Goal: Information Seeking & Learning: Understand process/instructions

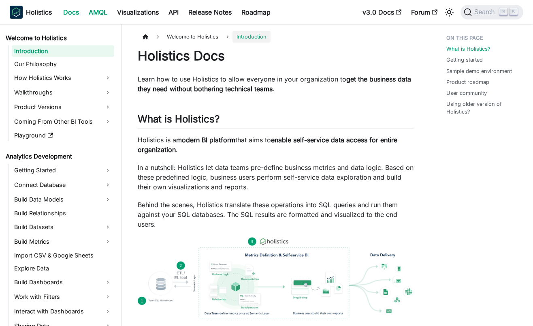
click at [104, 15] on link "AMQL" at bounding box center [98, 12] width 28 height 13
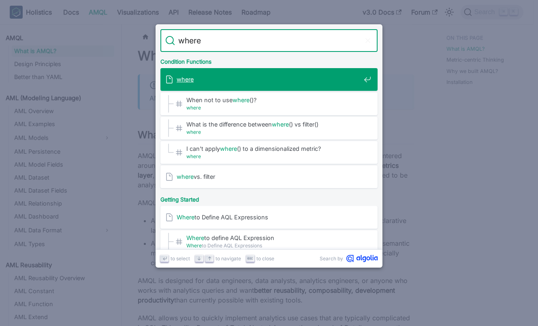
type input "where"
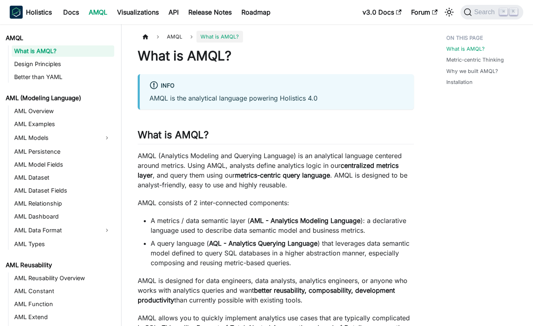
click at [43, 118] on ul "AML Overview AML Examples AML Models AML Persistence AML Model Fields AML Datas…" at bounding box center [61, 177] width 106 height 144
click at [38, 115] on link "AML Overview" at bounding box center [63, 110] width 102 height 11
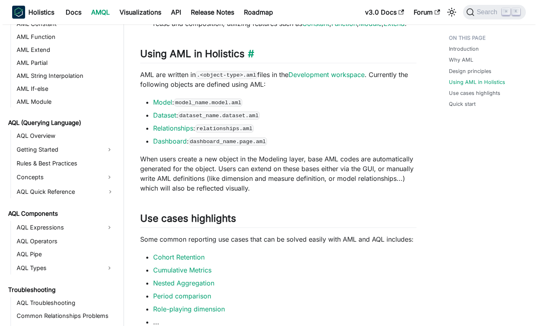
scroll to position [77, 0]
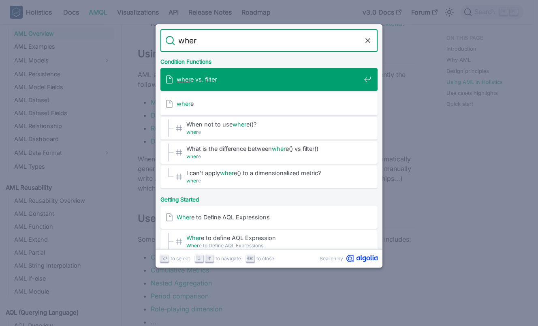
type input "where"
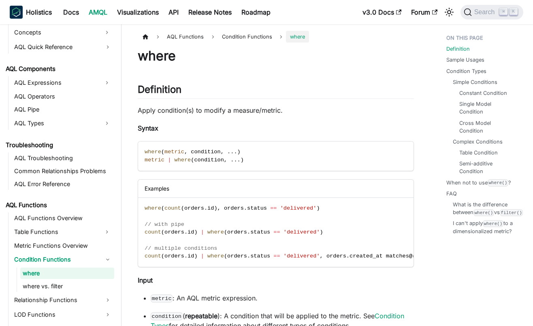
scroll to position [411, 0]
click at [286, 155] on code "where ( metric , condition , . . . ) metric | where ( condition , . . . )" at bounding box center [275, 155] width 275 height 29
click at [317, 207] on span "'delivered'" at bounding box center [298, 208] width 36 height 6
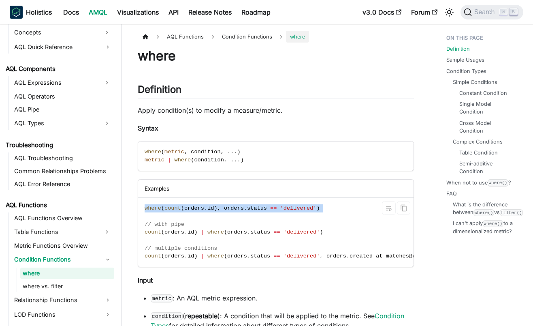
click at [317, 207] on span "'delivered'" at bounding box center [298, 208] width 36 height 6
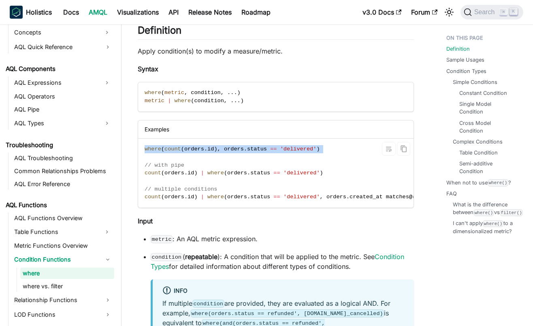
scroll to position [78, 0]
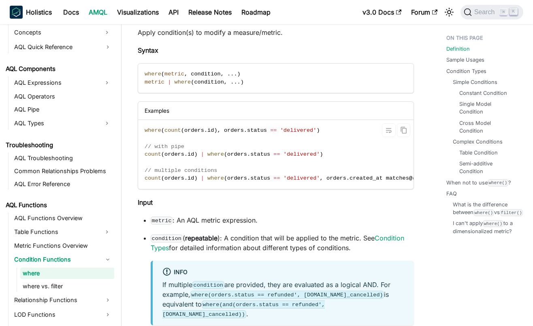
click at [290, 153] on span "'delivered'" at bounding box center [302, 154] width 36 height 6
click at [290, 154] on span "'delivered'" at bounding box center [302, 154] width 36 height 6
click at [300, 179] on span "'delivered'" at bounding box center [302, 178] width 36 height 6
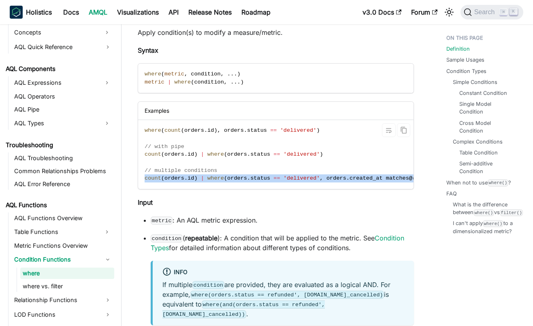
click at [300, 179] on span "'delivered'" at bounding box center [302, 178] width 36 height 6
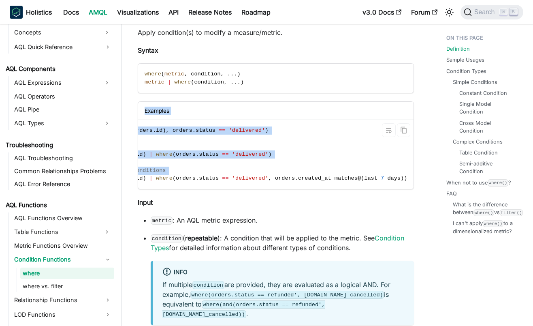
scroll to position [0, 0]
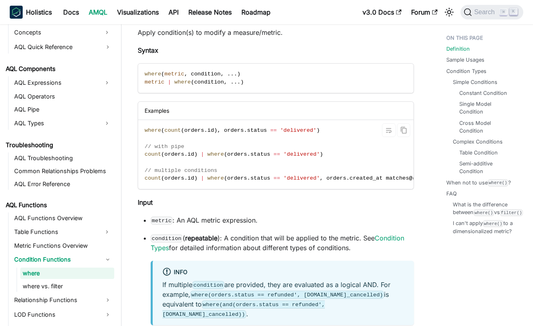
click at [252, 158] on code "where ( count ( orders . id ) , orders . status == 'delivered' ) // with pipe c…" at bounding box center [301, 154] width 327 height 69
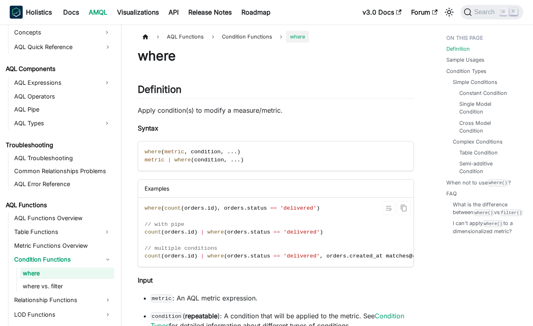
click at [284, 203] on code "where ( count ( orders . id ) , orders . status == 'delivered' ) // with pipe c…" at bounding box center [301, 232] width 327 height 69
click at [292, 206] on span "'delivered'" at bounding box center [298, 208] width 36 height 6
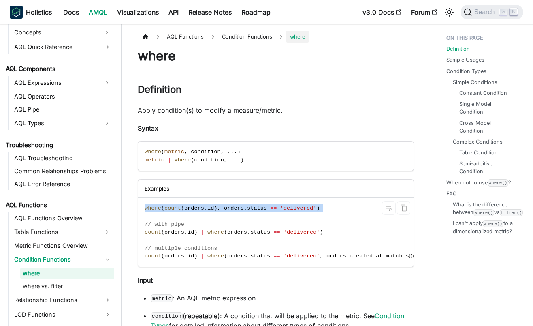
click at [292, 206] on span "'delivered'" at bounding box center [298, 208] width 36 height 6
copy span "where ( count ( orders . id ) , orders . status == 'delivered' )"
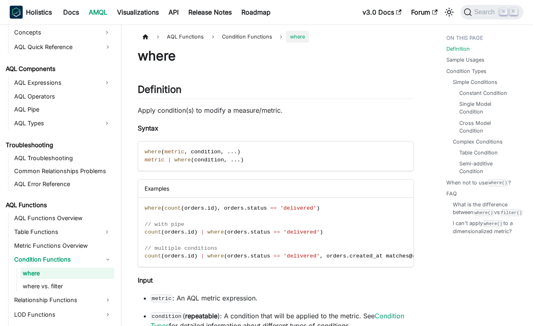
click at [326, 126] on p "Syntax" at bounding box center [276, 128] width 276 height 10
click at [321, 209] on code "where ( count ( orders . id ) , orders . status == 'delivered' ) // with pipe c…" at bounding box center [301, 232] width 327 height 69
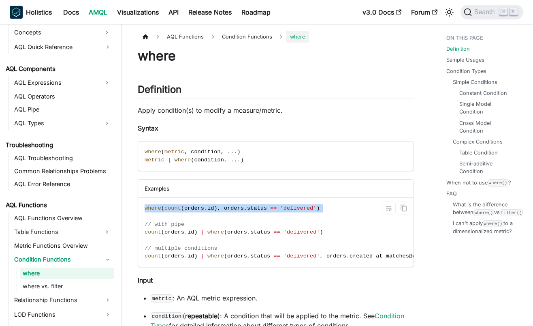
click at [321, 209] on code "where ( count ( orders . id ) , orders . status == 'delivered' ) // with pipe c…" at bounding box center [301, 232] width 327 height 69
copy span "where ( count ( orders . id ) , orders . status == 'delivered' )"
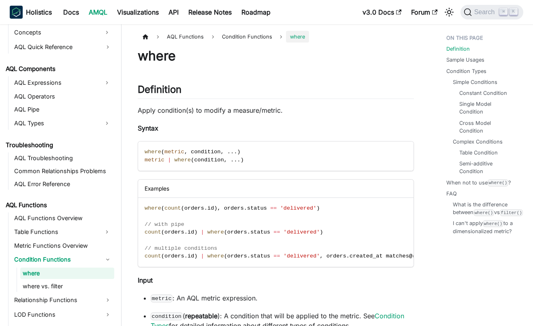
click at [317, 207] on span ")" at bounding box center [317, 208] width 3 height 6
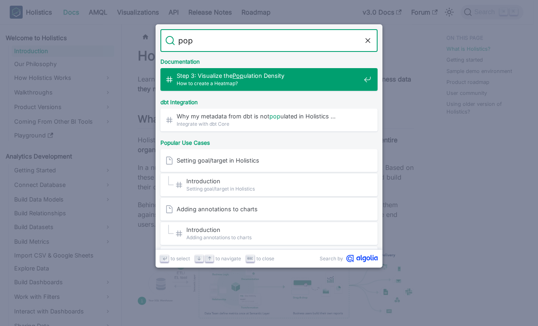
type input "pop"
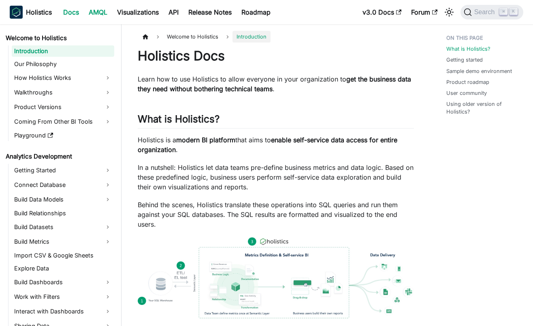
click at [97, 15] on link "AMQL" at bounding box center [98, 12] width 28 height 13
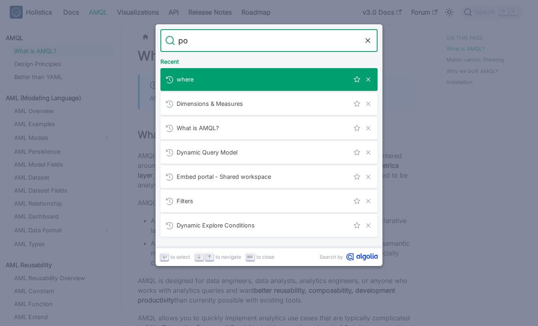
type input "pop"
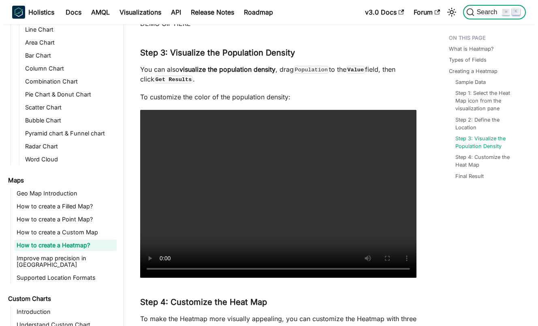
scroll to position [190, 0]
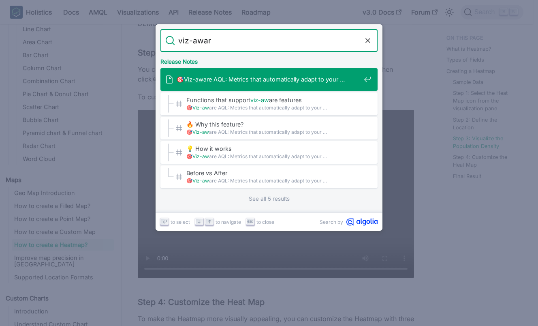
type input "viz-aware"
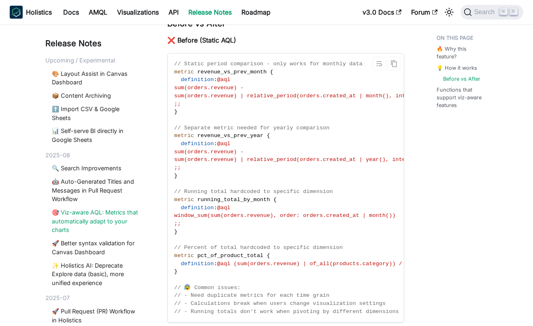
scroll to position [480, 0]
click at [253, 217] on code "// Static period comparison - only works for monthly data metric revenue_vs_pre…" at bounding box center [326, 187] width 317 height 269
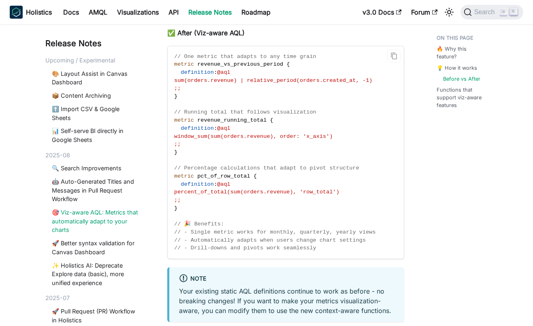
scroll to position [770, 0]
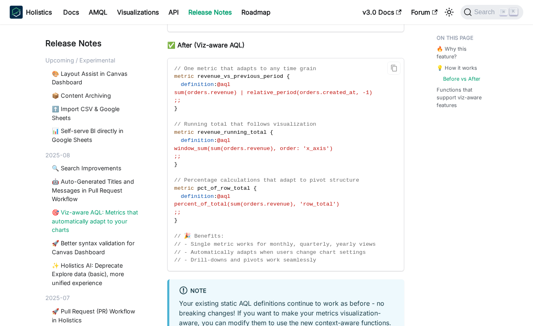
click at [303, 90] on span "sum(orders.revenue) | relative_period(orders.created_at, -1)" at bounding box center [273, 93] width 198 height 6
click at [303, 134] on code "// One metric that adapts to any time grain metric revenue_vs_previous_period {…" at bounding box center [286, 164] width 236 height 213
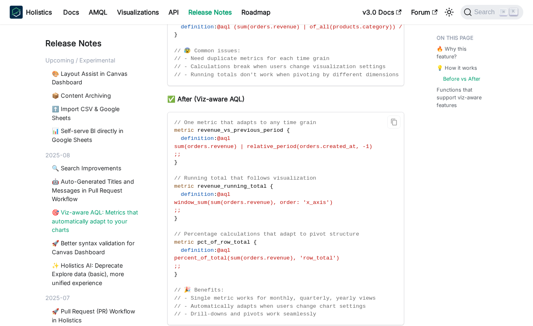
drag, startPoint x: 383, startPoint y: 126, endPoint x: 376, endPoint y: 126, distance: 6.9
click at [372, 143] on span "sum(orders.revenue) | relative_period(orders.created_at, -1)" at bounding box center [273, 146] width 198 height 6
drag, startPoint x: 385, startPoint y: 126, endPoint x: 378, endPoint y: 126, distance: 6.9
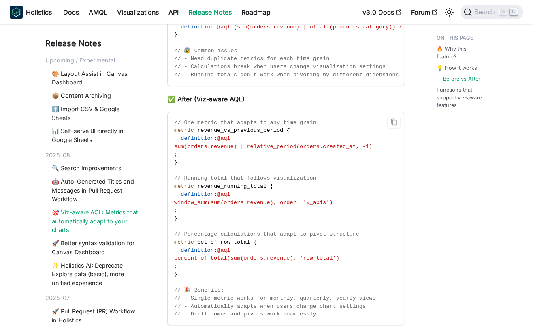
click at [372, 143] on span "sum(orders.revenue) | relative_period(orders.created_at, -1)" at bounding box center [273, 146] width 198 height 6
click at [352, 209] on code "// One metric that adapts to any time grain metric revenue_vs_previous_period {…" at bounding box center [286, 218] width 236 height 213
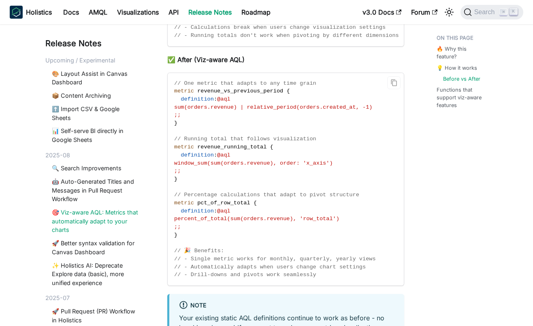
scroll to position [748, 0]
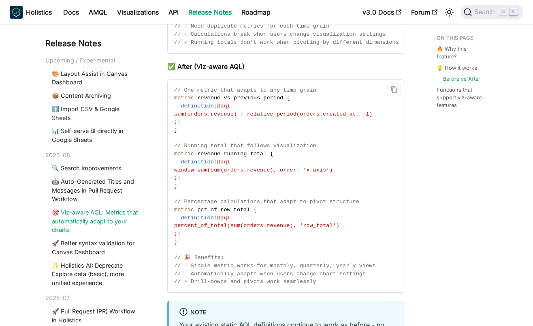
click at [232, 119] on code "// One metric that adapts to any time grain metric revenue_vs_previous_period {…" at bounding box center [286, 186] width 236 height 213
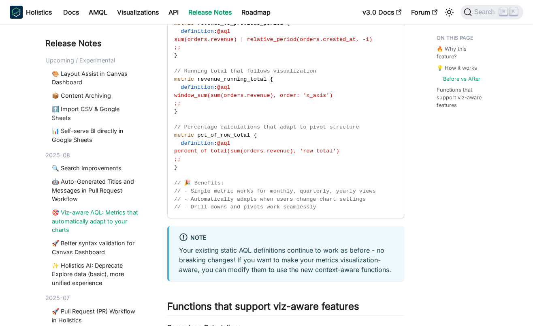
scroll to position [823, 0]
click at [200, 132] on span "pct_of_row_total" at bounding box center [223, 135] width 53 height 6
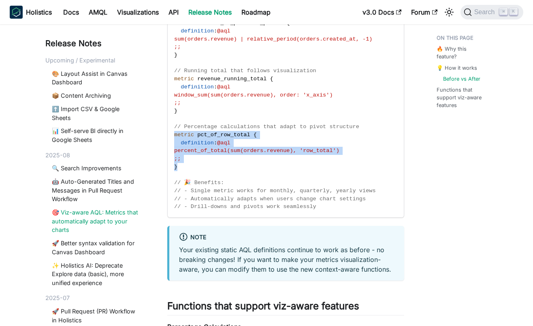
drag, startPoint x: 206, startPoint y: 147, endPoint x: 175, endPoint y: 115, distance: 44.1
click at [175, 115] on code "// One metric that adapts to any time grain metric revenue_vs_previous_period {…" at bounding box center [286, 111] width 236 height 213
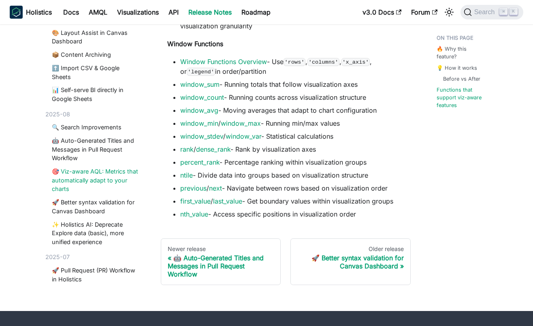
scroll to position [1100, 0]
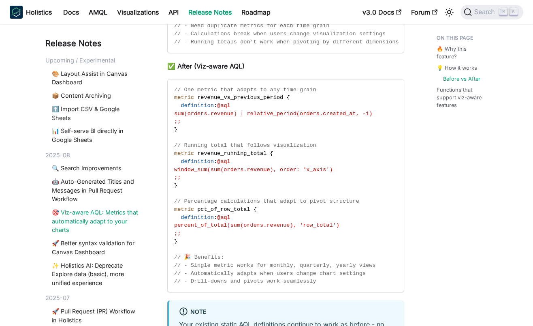
scroll to position [748, 0]
